Goal: Task Accomplishment & Management: Use online tool/utility

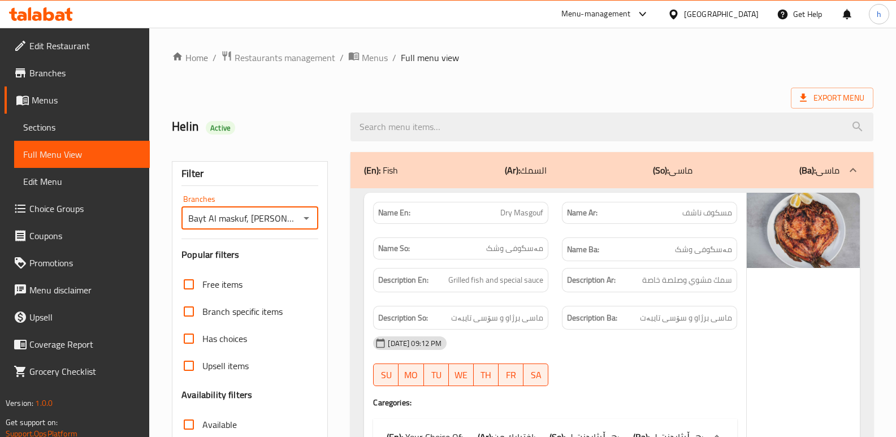
scroll to position [6421, 0]
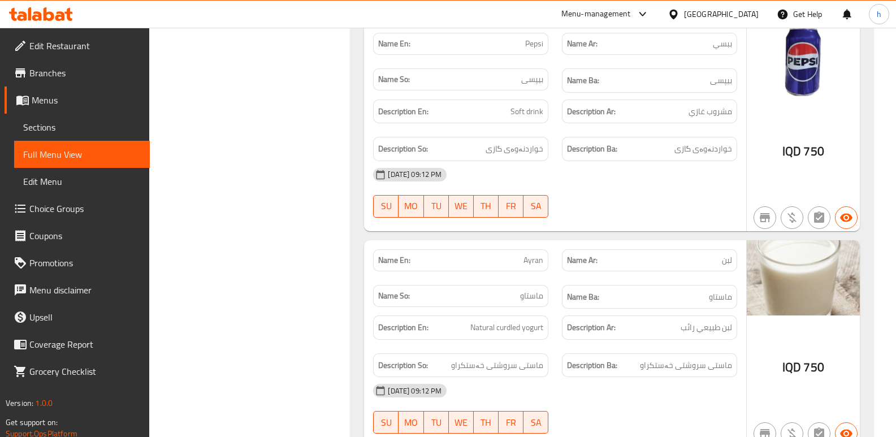
click at [71, 13] on icon at bounding box center [68, 14] width 8 height 13
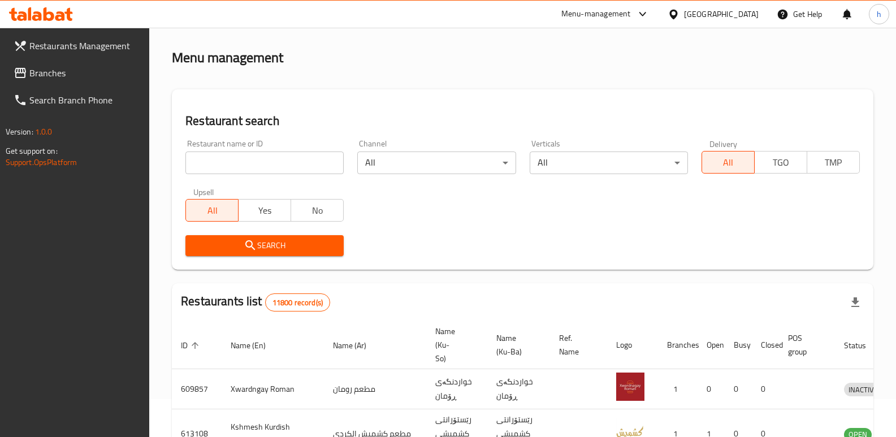
scroll to position [148, 0]
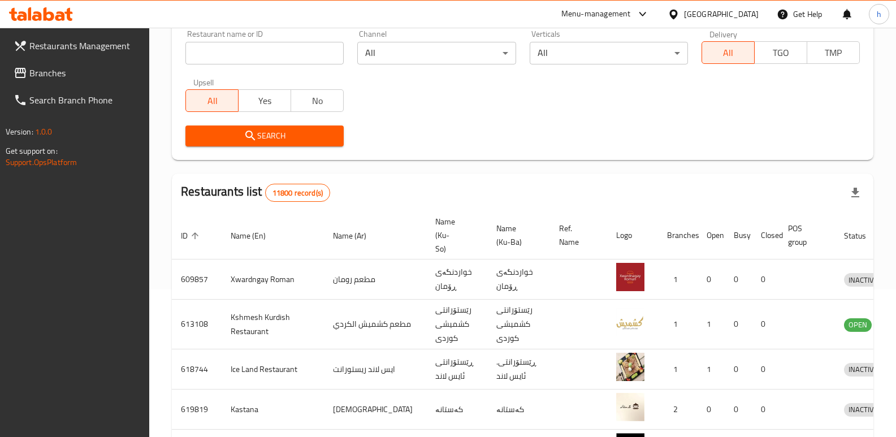
click at [82, 73] on span "Branches" at bounding box center [84, 73] width 111 height 14
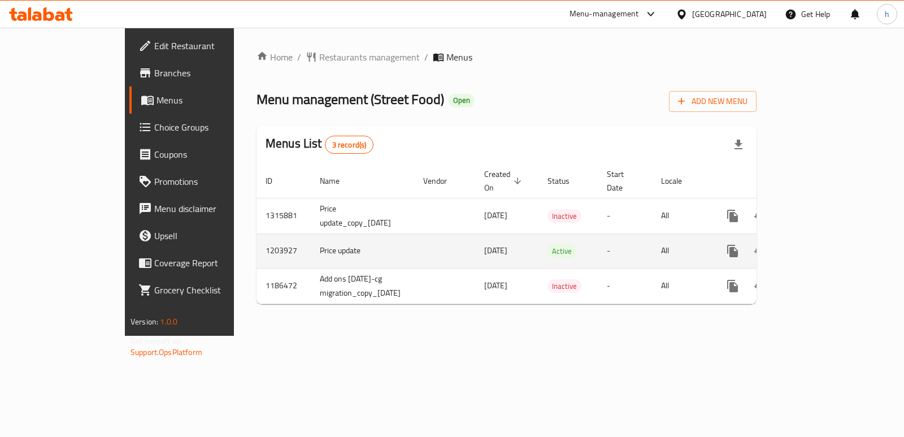
click at [821, 244] on icon "enhanced table" at bounding box center [815, 251] width 14 height 14
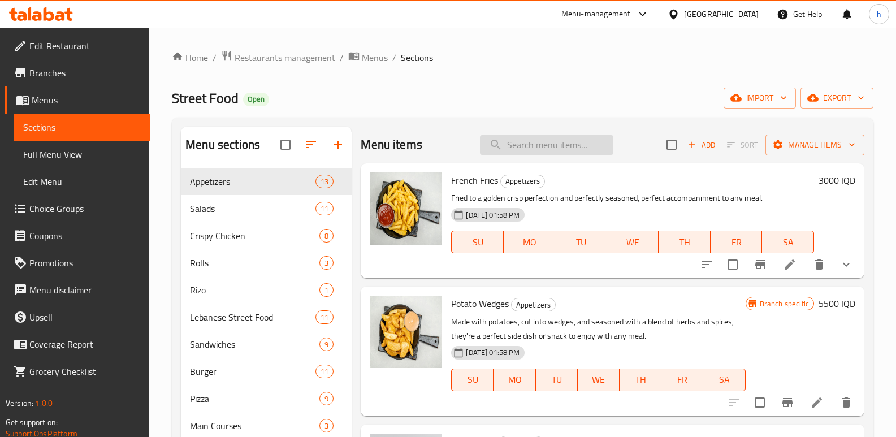
click at [522, 144] on input "search" at bounding box center [546, 145] width 133 height 20
paste input "Diet Pepsi"
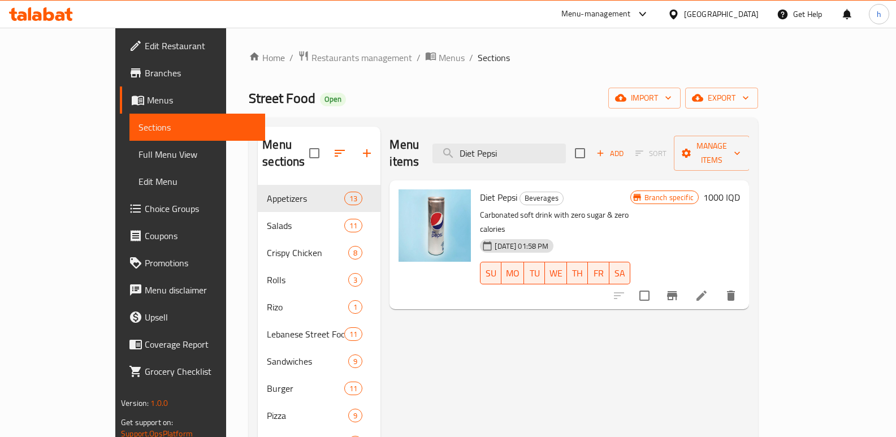
type input "Diet Pepsi"
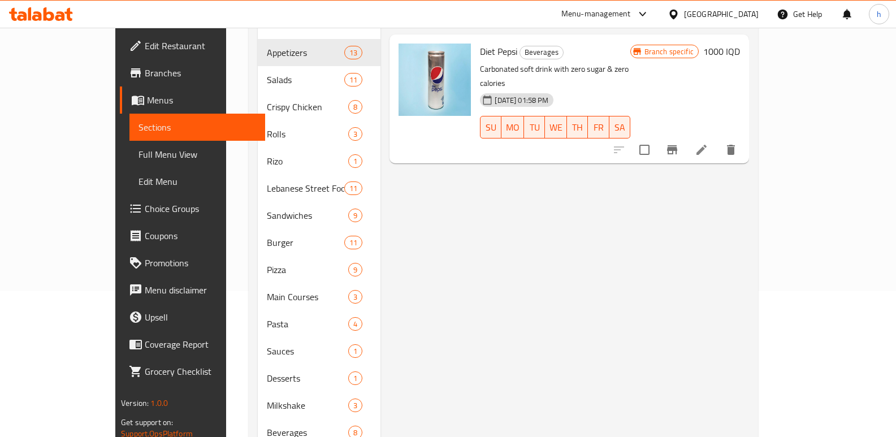
scroll to position [201, 0]
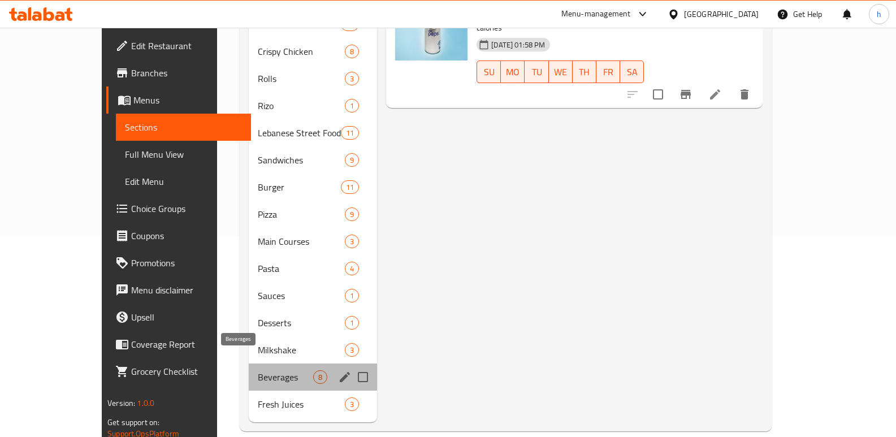
click at [258, 370] on span "Beverages" at bounding box center [285, 377] width 55 height 14
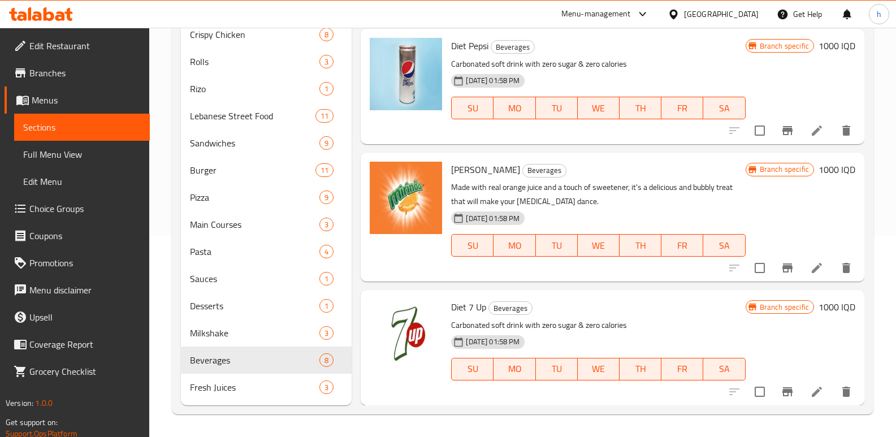
scroll to position [54, 0]
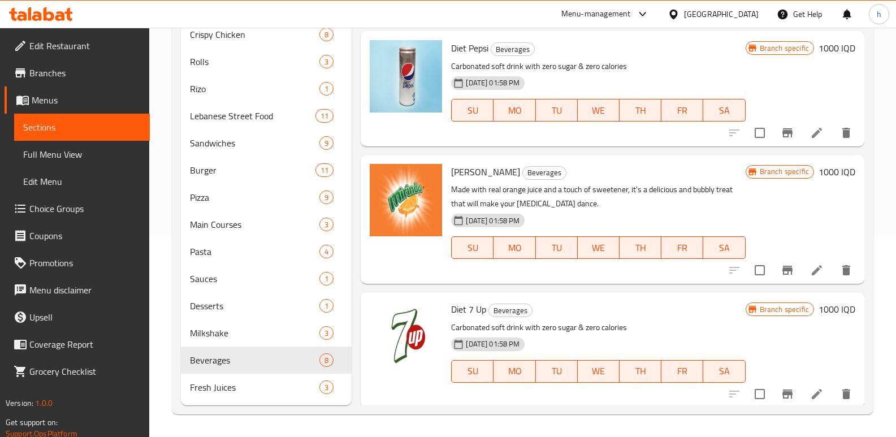
drag, startPoint x: 895, startPoint y: 244, endPoint x: 899, endPoint y: 223, distance: 21.3
click at [896, 223] on html "​ Menu-management Iraq Get Help h Edit Restaurant Branches Menus Sections Full …" at bounding box center [448, 17] width 896 height 437
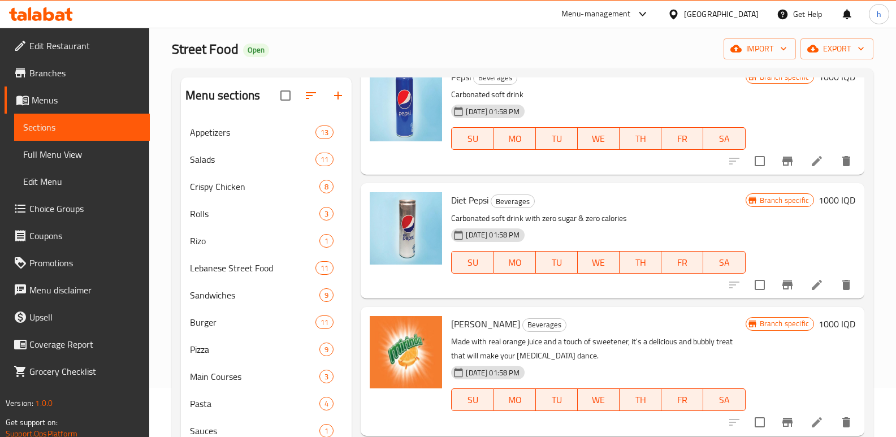
scroll to position [26, 0]
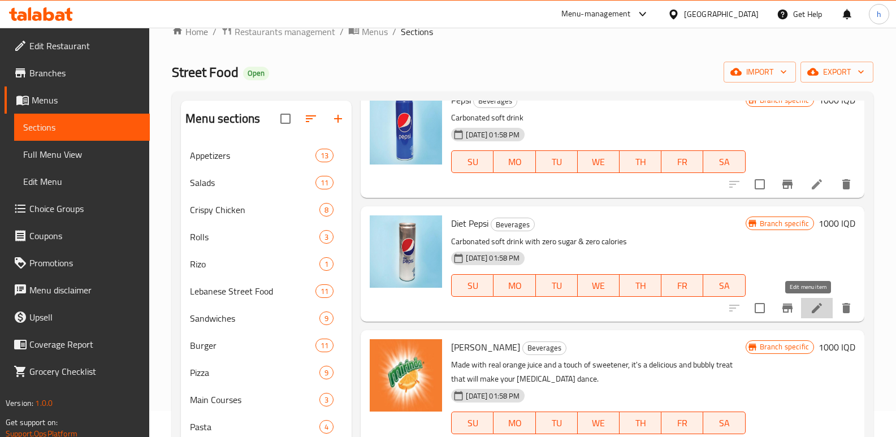
click at [810, 302] on icon at bounding box center [817, 308] width 14 height 14
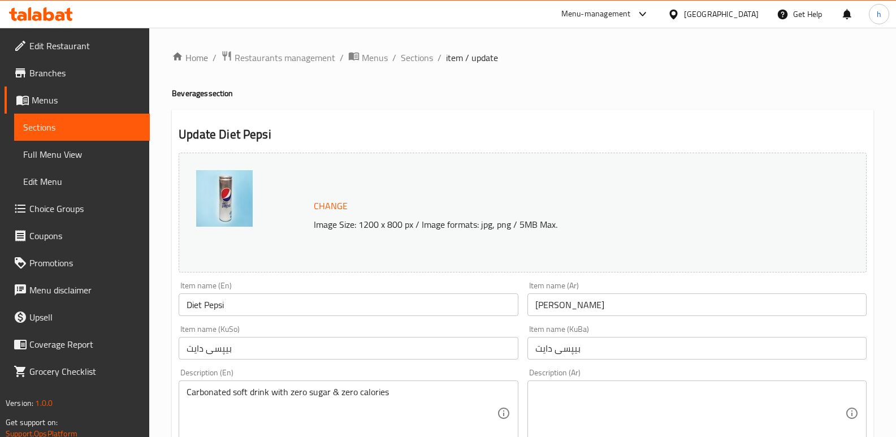
click at [76, 127] on span "Sections" at bounding box center [82, 127] width 118 height 14
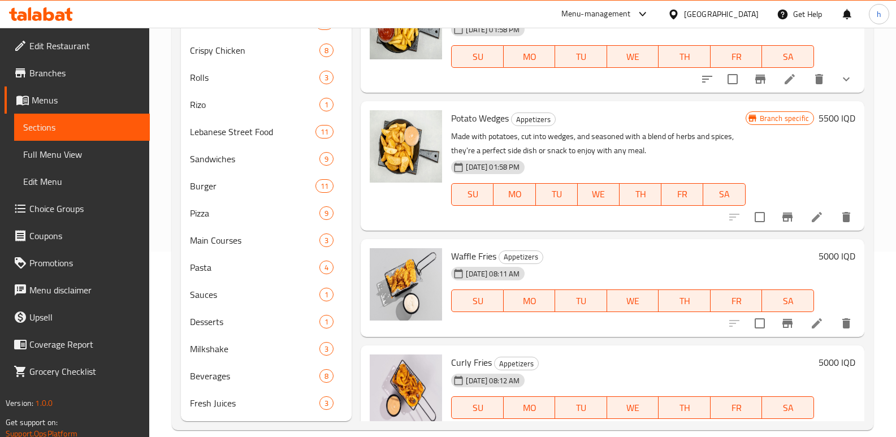
scroll to position [201, 0]
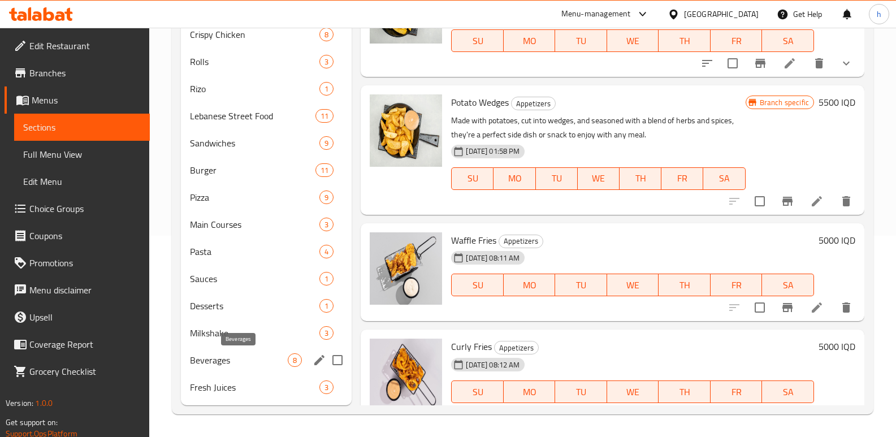
click at [212, 355] on span "Beverages" at bounding box center [239, 360] width 98 height 14
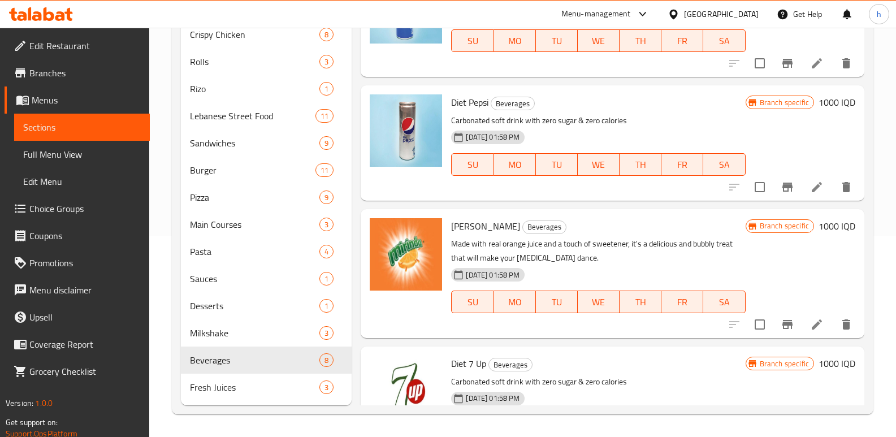
drag, startPoint x: 452, startPoint y: 226, endPoint x: 510, endPoint y: 228, distance: 58.3
click at [510, 228] on h6 "Mirinda Orange Beverages" at bounding box center [598, 226] width 294 height 16
copy span "[PERSON_NAME]"
click at [70, 153] on span "Full Menu View" at bounding box center [82, 155] width 118 height 14
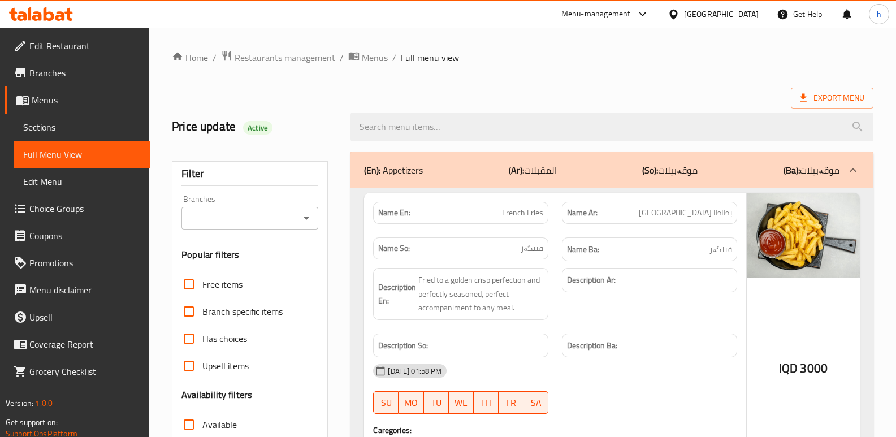
click at [212, 224] on input "Branches" at bounding box center [240, 218] width 111 height 16
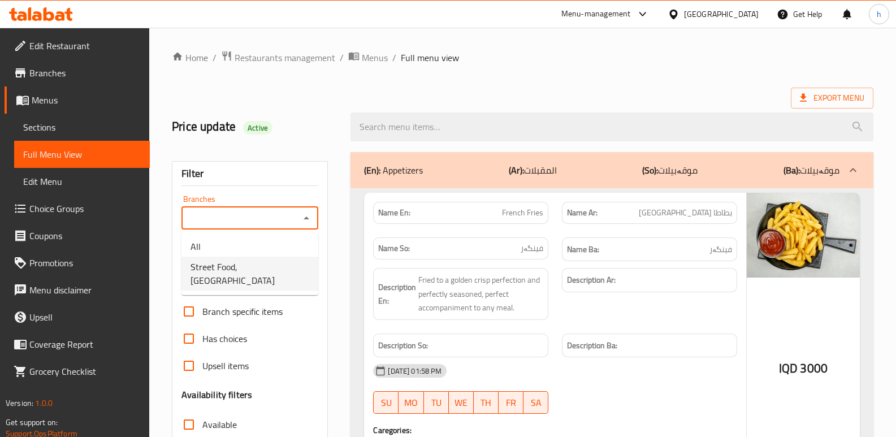
click at [236, 266] on span "Street Food, [GEOGRAPHIC_DATA]" at bounding box center [250, 273] width 119 height 27
type input "Street Food, [GEOGRAPHIC_DATA]"
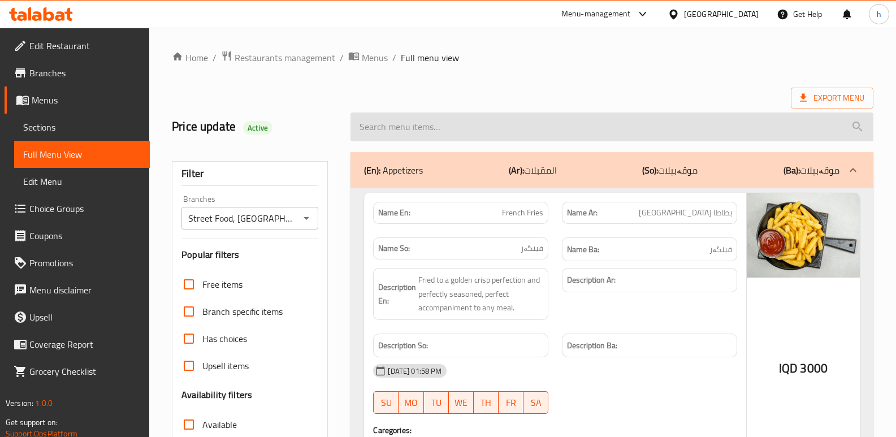
click at [416, 124] on input "search" at bounding box center [611, 126] width 523 height 29
paste input "[PERSON_NAME]"
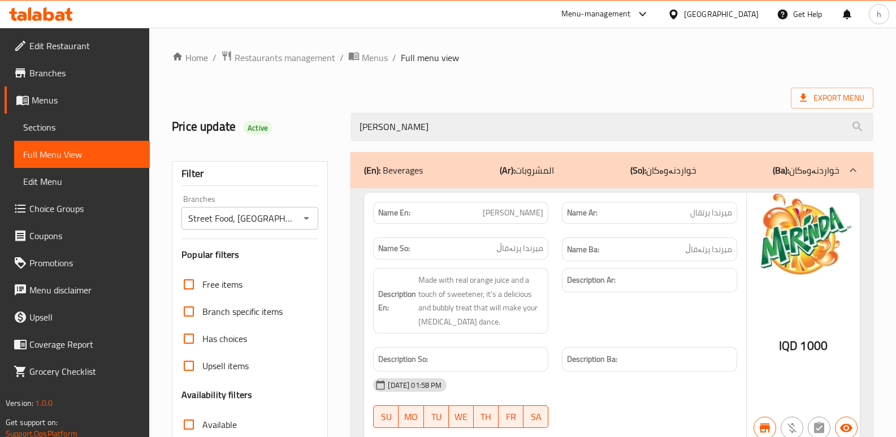
type input "[PERSON_NAME]"
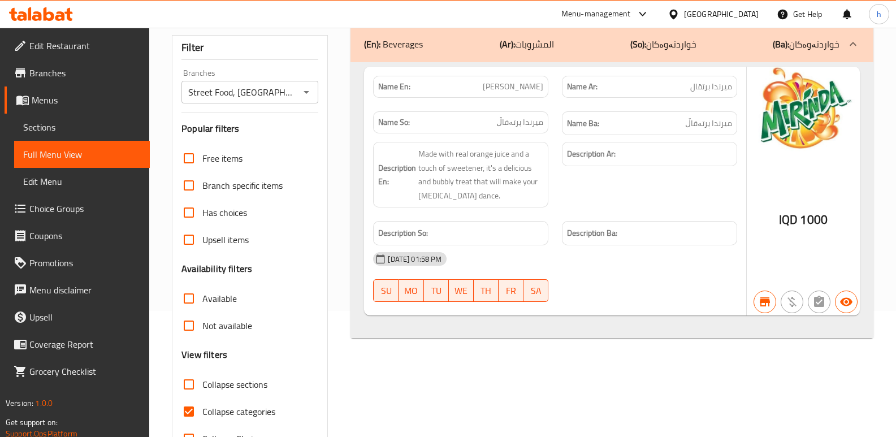
scroll to position [46, 0]
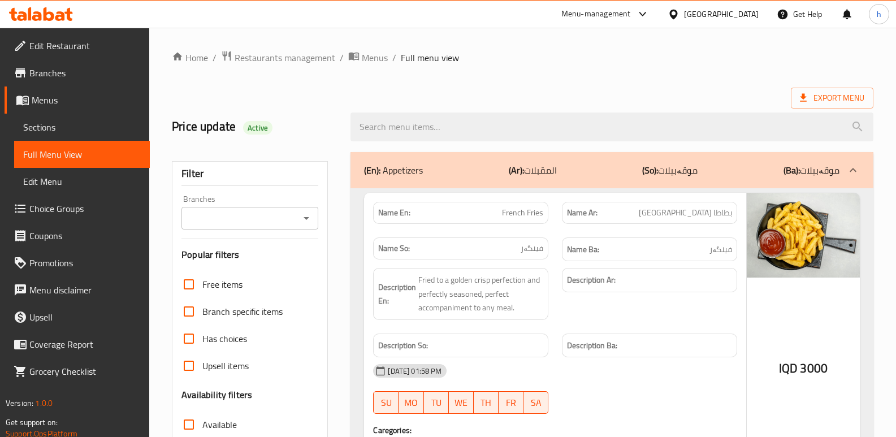
click at [198, 214] on input "Branches" at bounding box center [240, 218] width 111 height 16
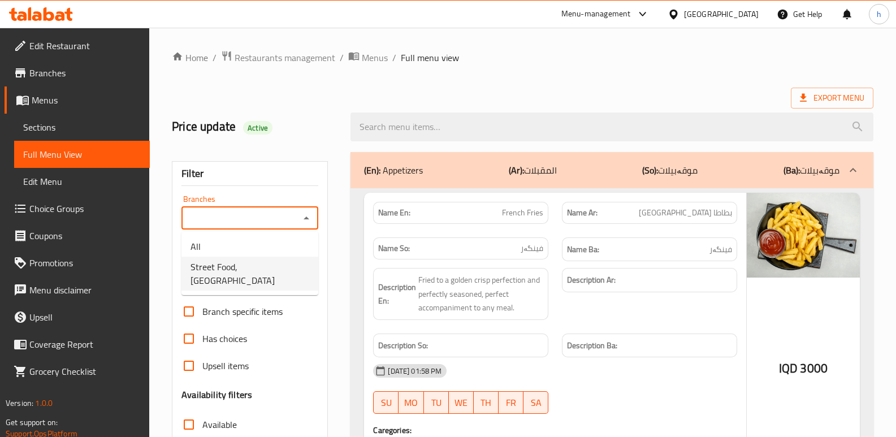
click at [246, 273] on span "Street Food, [GEOGRAPHIC_DATA]" at bounding box center [250, 273] width 119 height 27
type input "Street Food, [GEOGRAPHIC_DATA]"
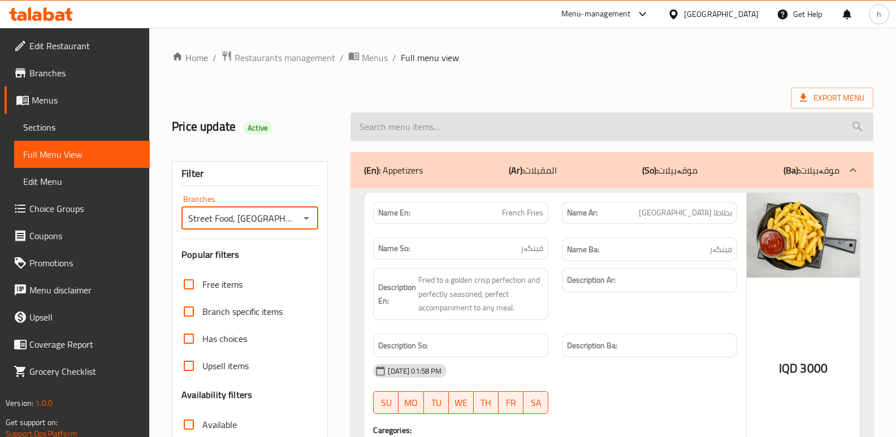
click at [453, 134] on input "search" at bounding box center [611, 126] width 523 height 29
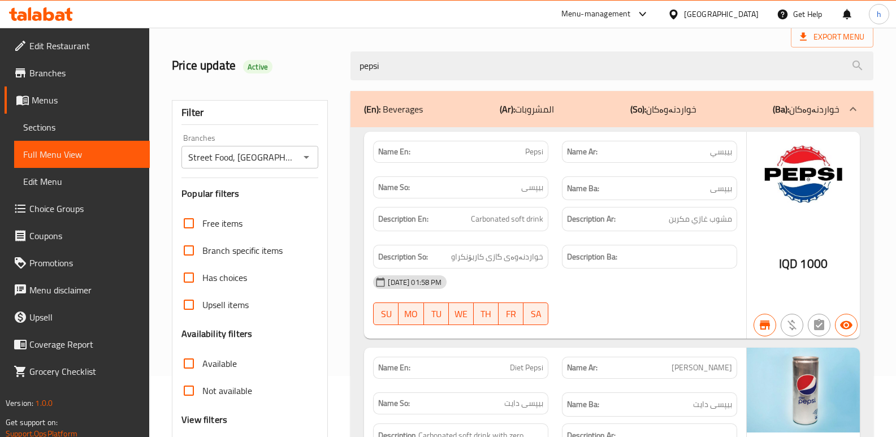
scroll to position [42, 0]
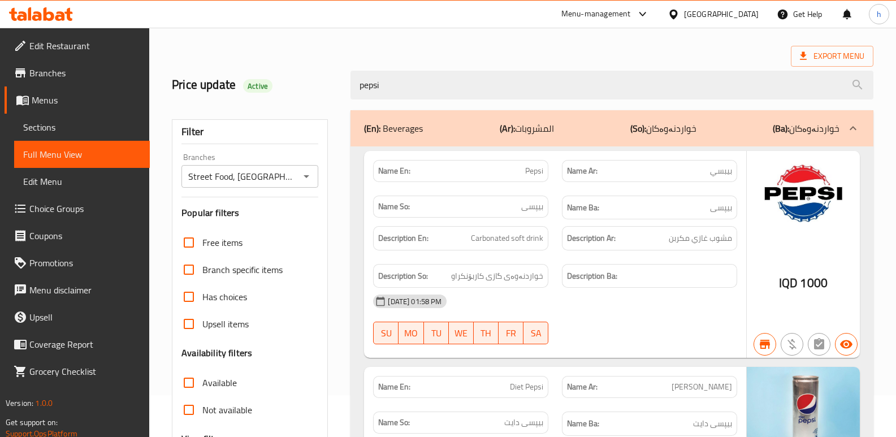
type input "pepsi"
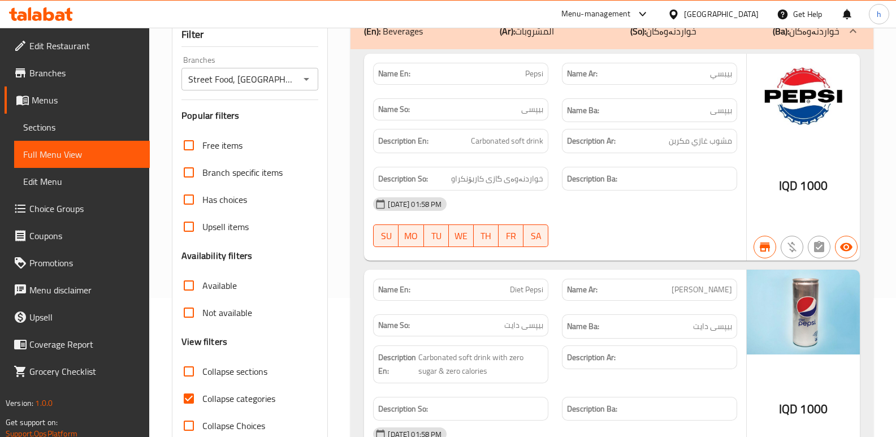
scroll to position [25, 0]
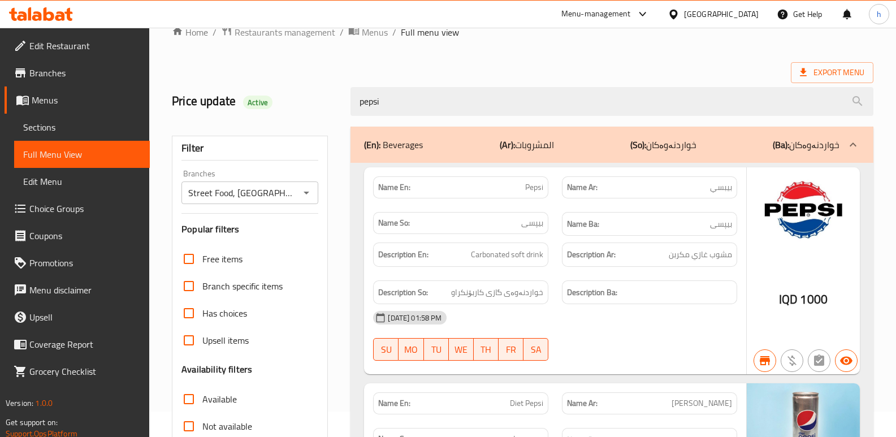
drag, startPoint x: 399, startPoint y: 100, endPoint x: 323, endPoint y: 92, distance: 76.2
click at [328, 94] on div "Price update Active pepsi" at bounding box center [522, 101] width 715 height 50
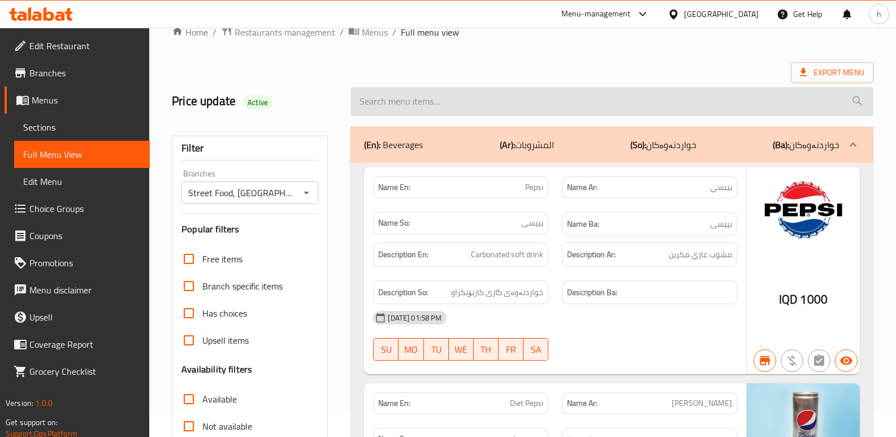
paste input "pepsi"
type input "pepsi"
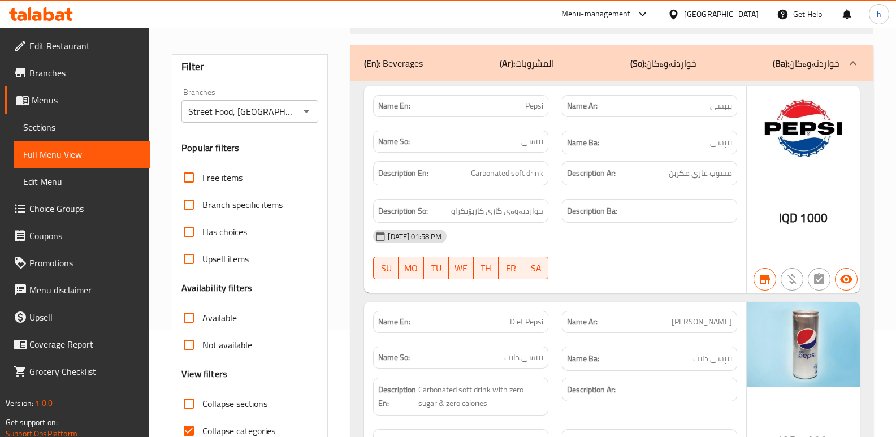
scroll to position [112, 0]
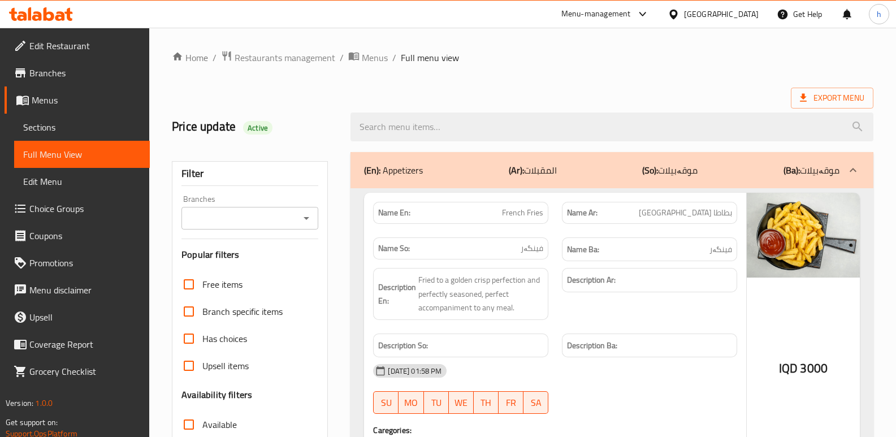
click at [53, 12] on icon at bounding box center [41, 14] width 64 height 14
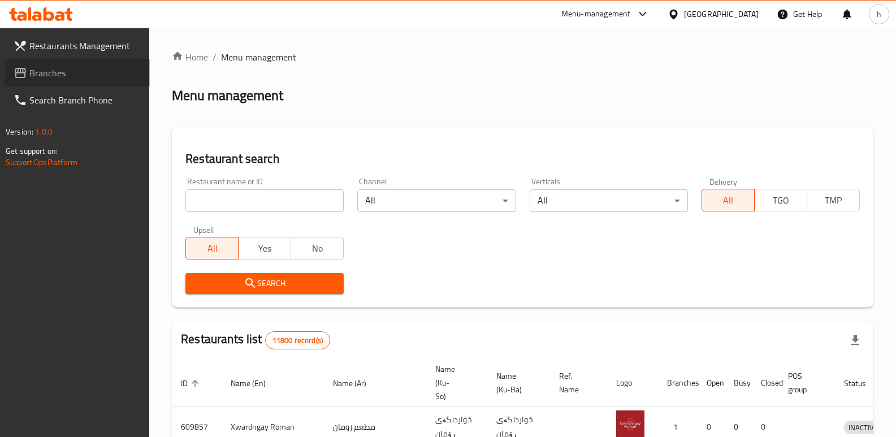
click at [71, 78] on span "Branches" at bounding box center [84, 73] width 111 height 14
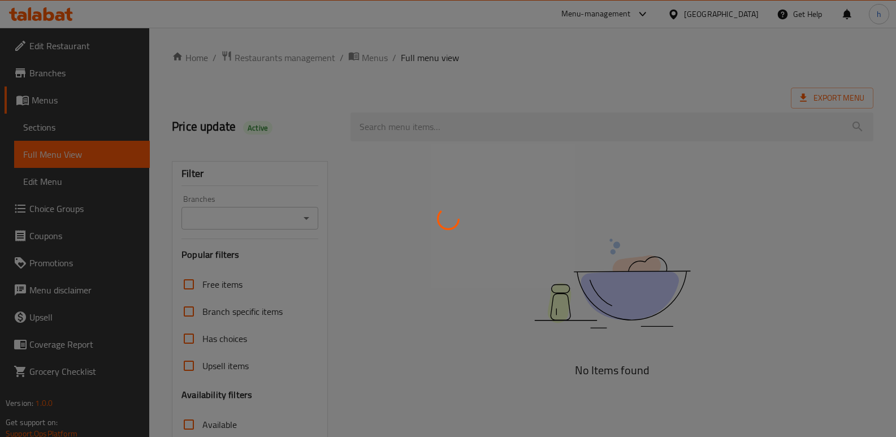
click at [250, 222] on div at bounding box center [448, 218] width 896 height 437
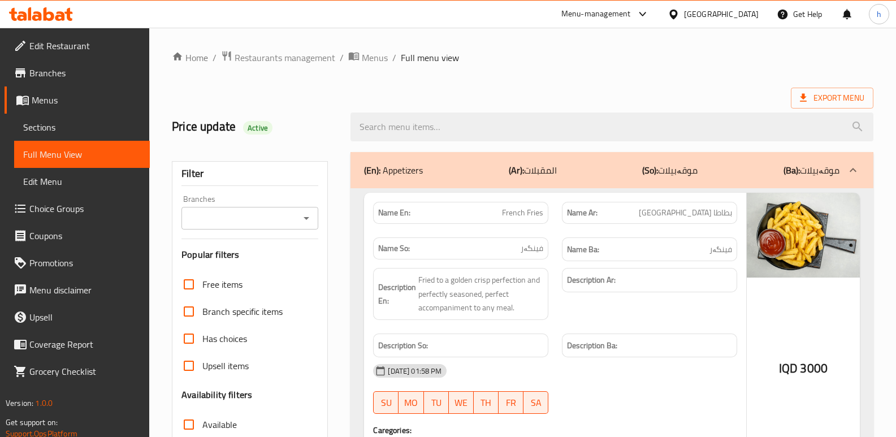
click at [269, 223] on input "Branches" at bounding box center [240, 218] width 111 height 16
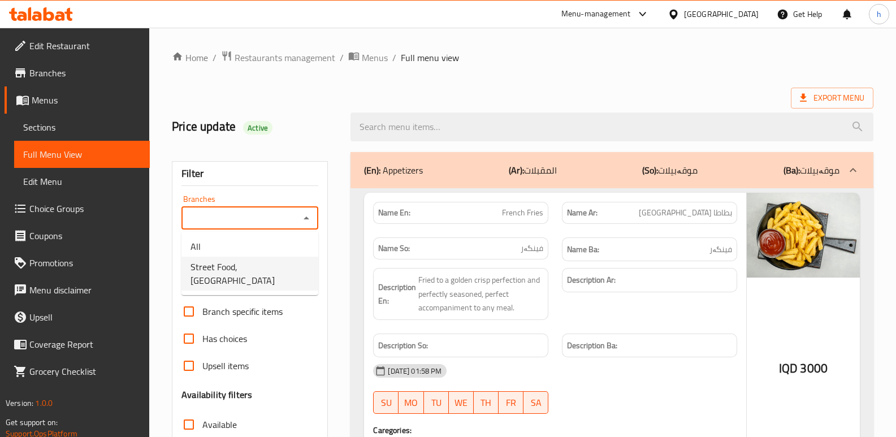
click at [267, 270] on span "Street Food, [GEOGRAPHIC_DATA]" at bounding box center [250, 273] width 119 height 27
type input "Street Food, [GEOGRAPHIC_DATA]"
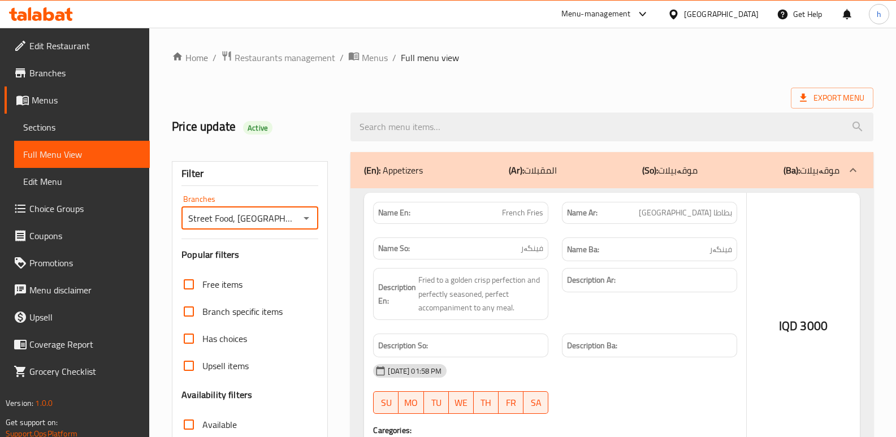
click at [426, 124] on div at bounding box center [448, 218] width 896 height 437
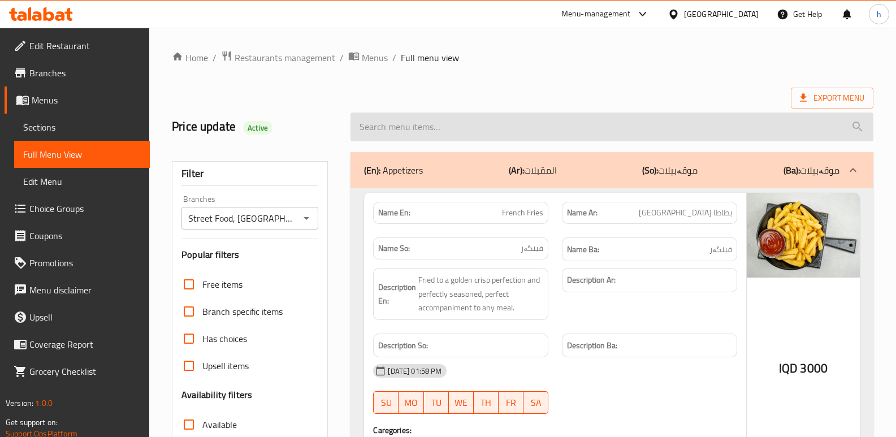
click at [421, 126] on input "search" at bounding box center [611, 126] width 523 height 29
paste input "pepsi"
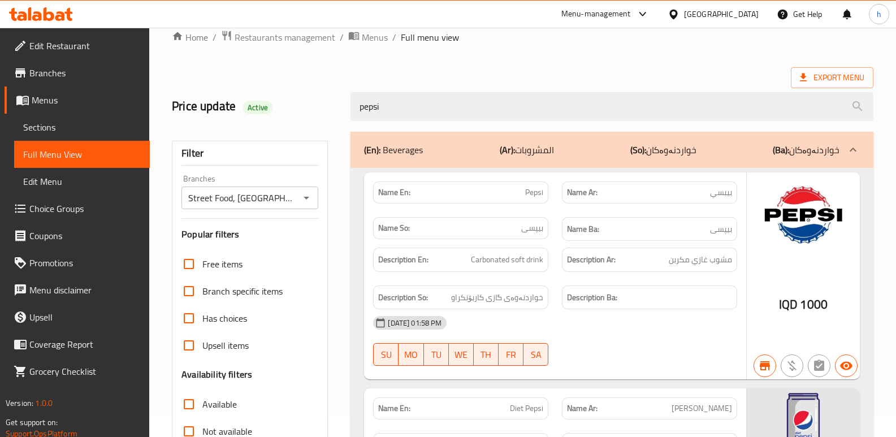
scroll to position [94, 0]
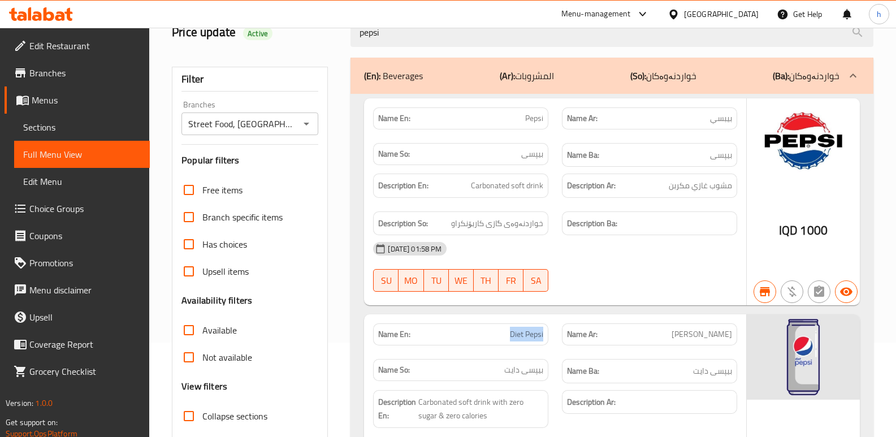
drag, startPoint x: 508, startPoint y: 335, endPoint x: 553, endPoint y: 334, distance: 45.2
click at [553, 334] on div "Name En: Diet Pepsi" at bounding box center [460, 335] width 189 height 36
copy span "Diet Pepsi"
drag, startPoint x: 395, startPoint y: 29, endPoint x: 280, endPoint y: 57, distance: 118.0
click at [280, 57] on div "Home / Restaurants management / Menus / Full menu view Export Menu Price update…" at bounding box center [523, 257] width 702 height 602
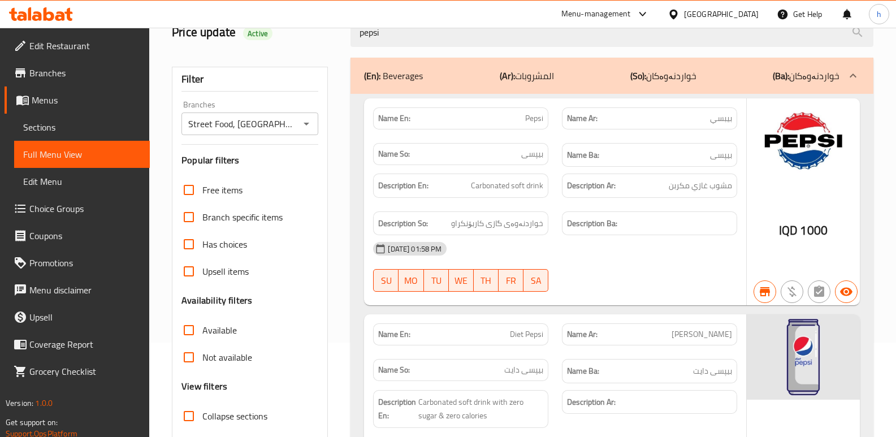
paste input "Diet Pepsi"
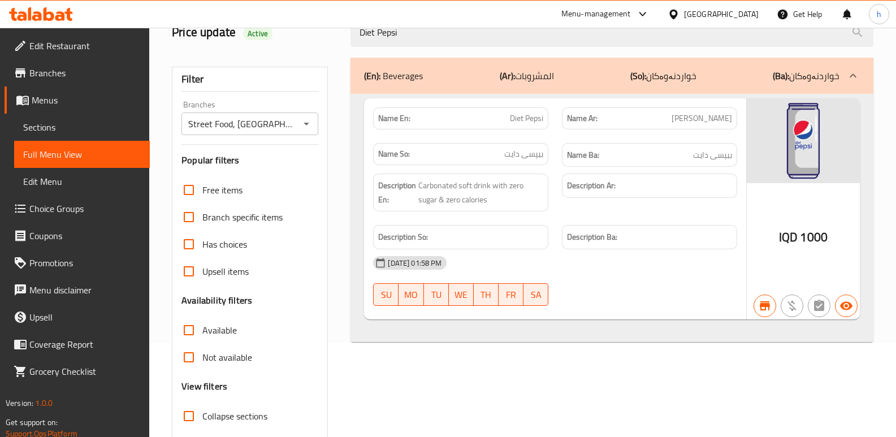
type input "Diet Pepsi"
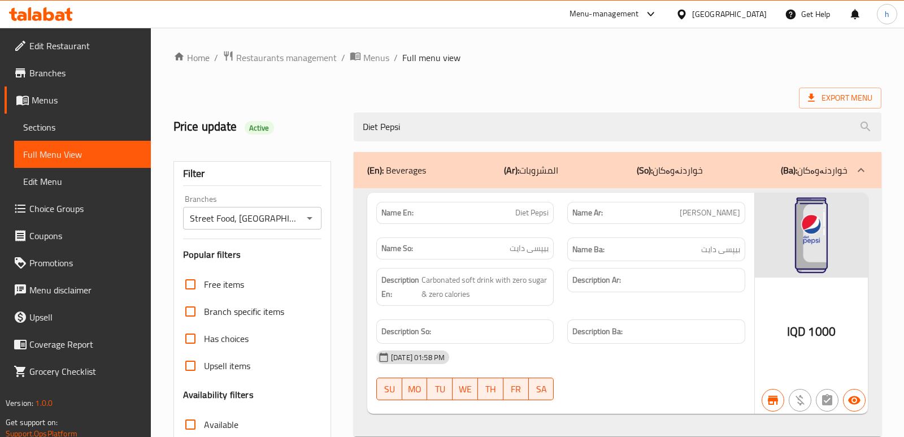
scroll to position [164, 0]
